Goal: Task Accomplishment & Management: Manage account settings

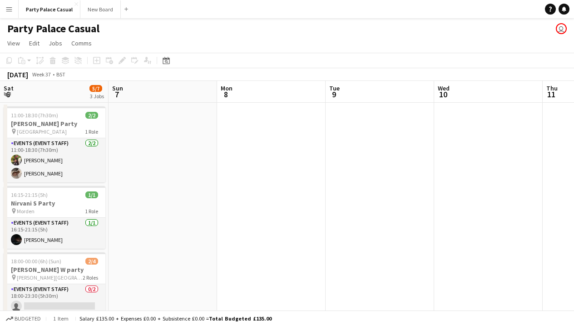
scroll to position [0, 284]
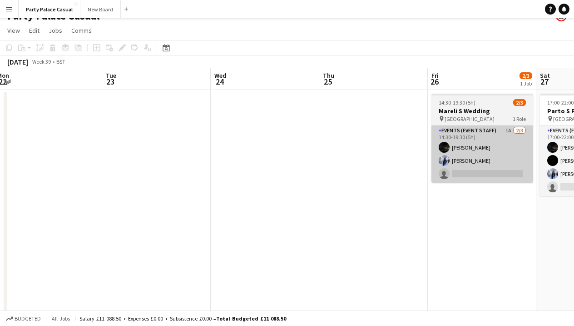
scroll to position [0, 336]
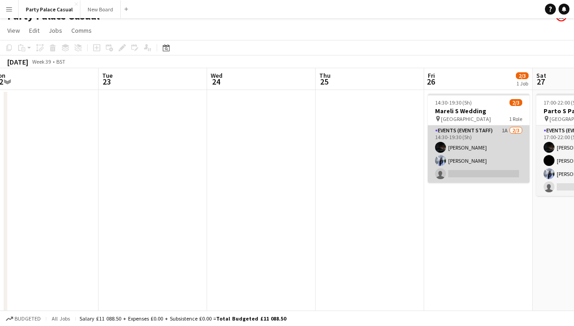
click at [478, 130] on app-card-role "Events (Event Staff) 1A [DATE] 14:30-19:30 (5h) Eziafa Iwe [PERSON_NAME] single…" at bounding box center [479, 153] width 102 height 57
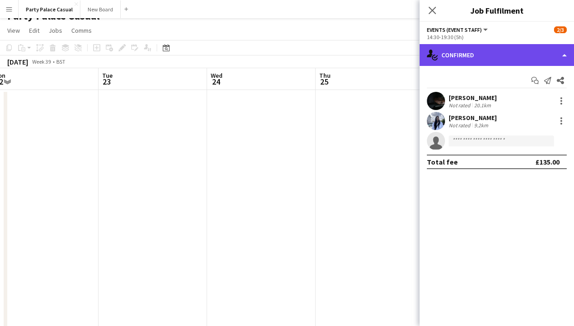
click at [507, 57] on div "single-neutral-actions-check-2 Confirmed" at bounding box center [497, 55] width 154 height 22
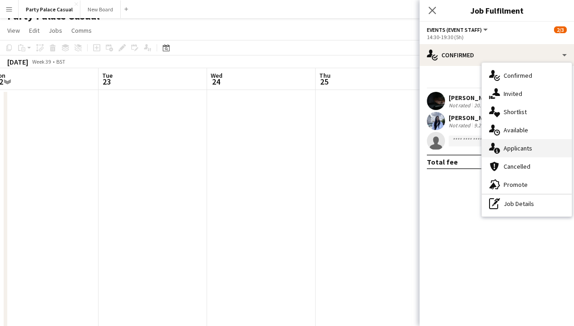
click at [525, 145] on span "Applicants" at bounding box center [518, 148] width 29 height 8
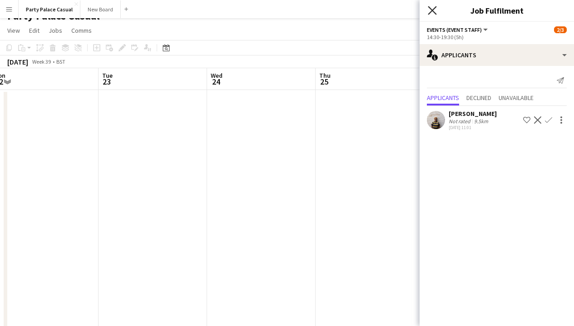
click at [430, 7] on icon "Close pop-in" at bounding box center [432, 10] width 9 height 9
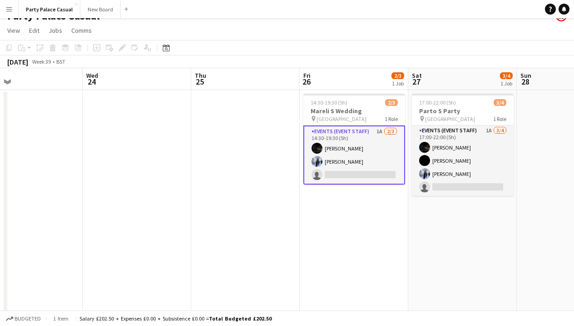
scroll to position [0, 244]
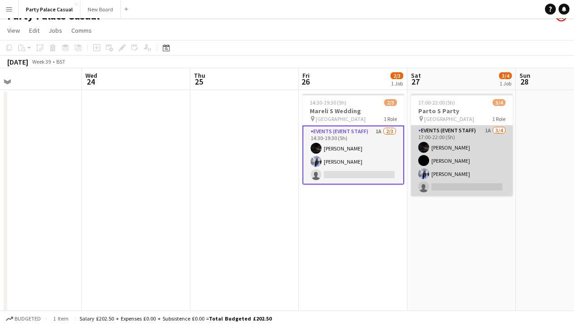
click at [481, 135] on app-card-role "Events (Event Staff) 1A [DATE] 17:00-22:00 (5h) [PERSON_NAME] [PERSON_NAME] [PE…" at bounding box center [462, 160] width 102 height 70
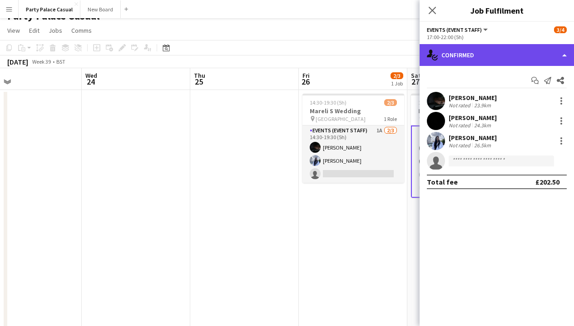
click at [539, 49] on div "single-neutral-actions-check-2 Confirmed" at bounding box center [497, 55] width 154 height 22
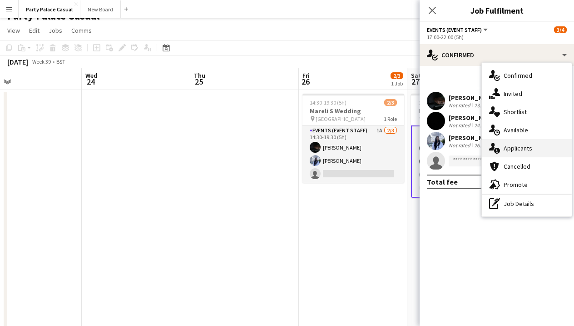
click at [529, 144] on span "Applicants" at bounding box center [518, 148] width 29 height 8
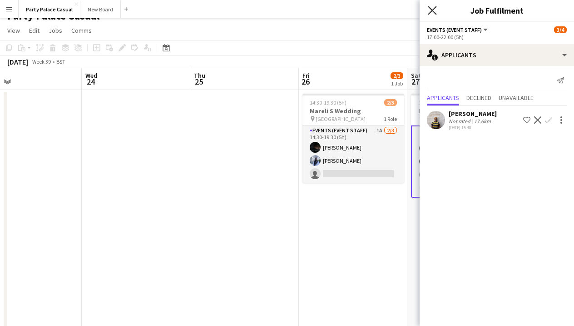
click at [436, 11] on icon "Close pop-in" at bounding box center [432, 10] width 9 height 9
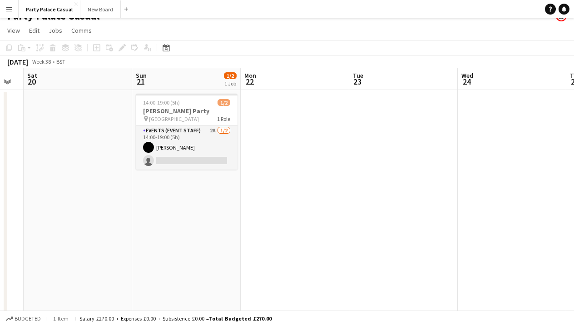
scroll to position [0, 193]
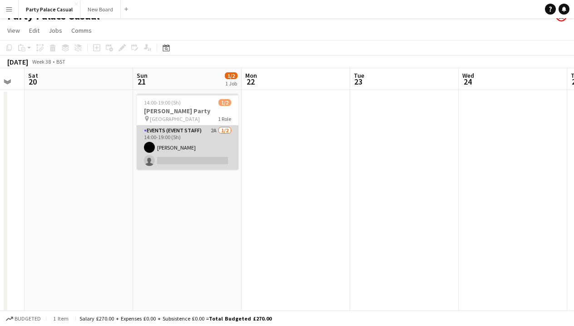
click at [199, 134] on app-card-role "Events (Event Staff) 2A [DATE] 14:00-19:00 (5h) [PERSON_NAME] single-neutral-ac…" at bounding box center [188, 147] width 102 height 44
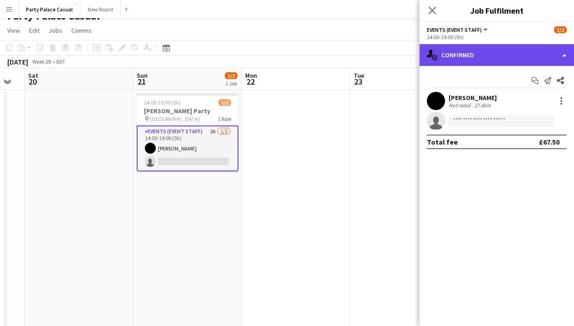
click at [525, 49] on div "single-neutral-actions-check-2 Confirmed" at bounding box center [497, 55] width 154 height 22
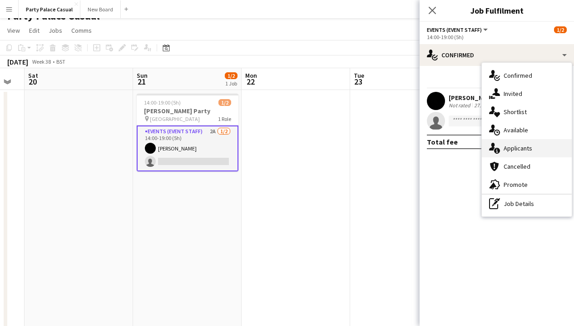
click at [536, 143] on div "single-neutral-actions-information Applicants" at bounding box center [527, 148] width 90 height 18
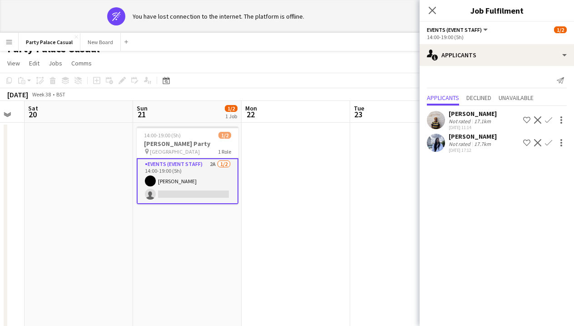
scroll to position [0, 0]
